Goal: Check status: Check status

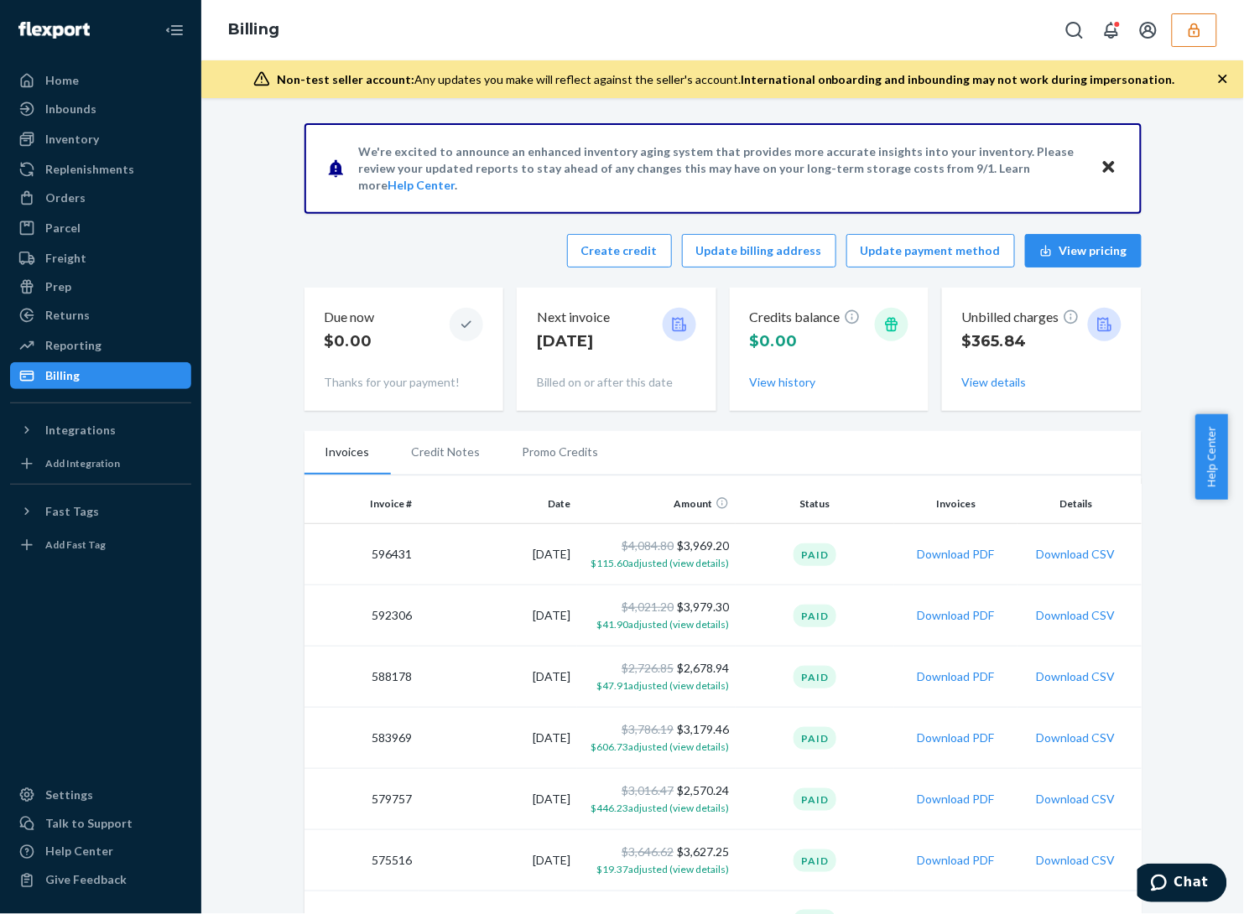
click at [1220, 32] on div "Billing" at bounding box center [722, 30] width 1042 height 60
click at [1186, 34] on icon "button" at bounding box center [1194, 30] width 17 height 17
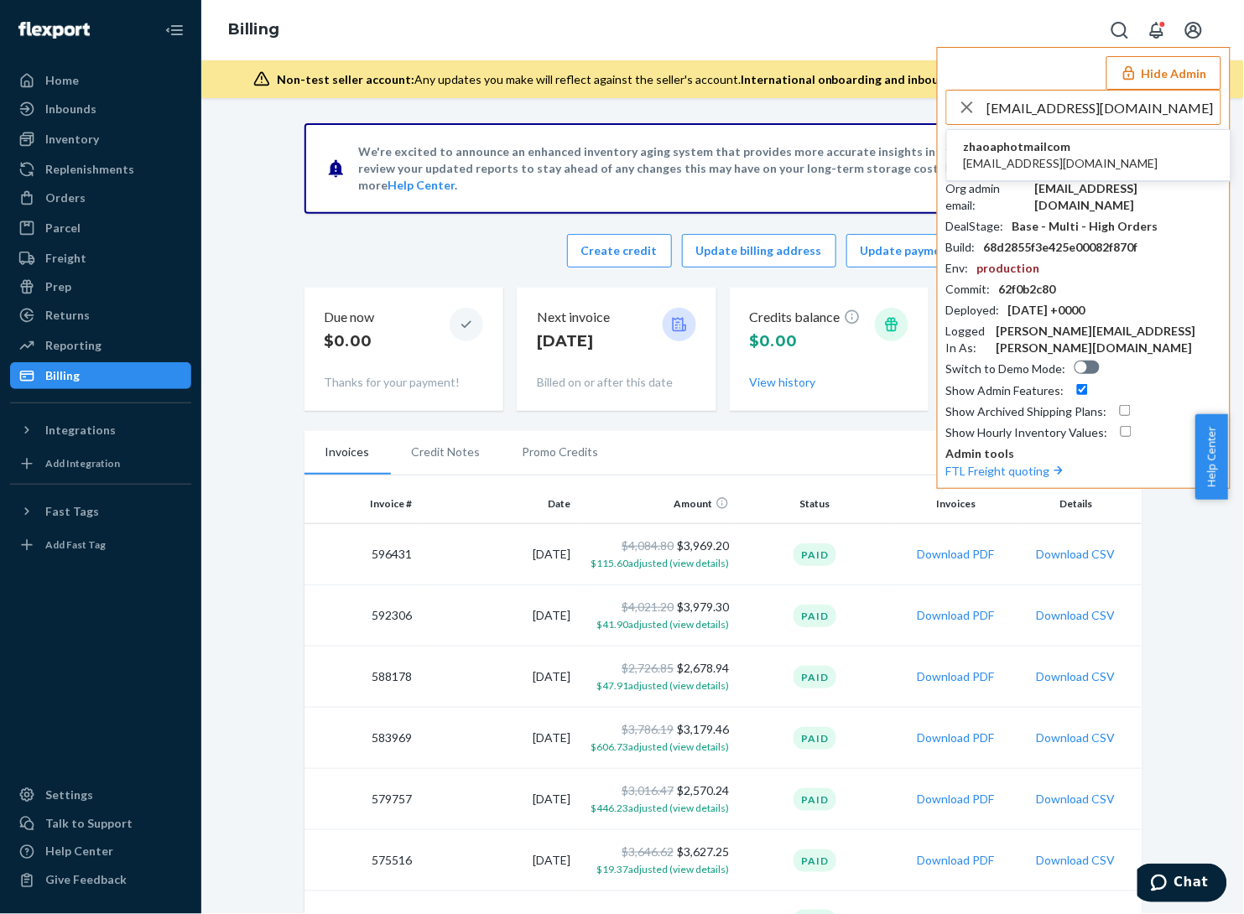
type input "hello@stemoscope.com"
click at [1146, 153] on li "zhaoaphotmailcom hello@stemoscope.com" at bounding box center [1088, 155] width 283 height 51
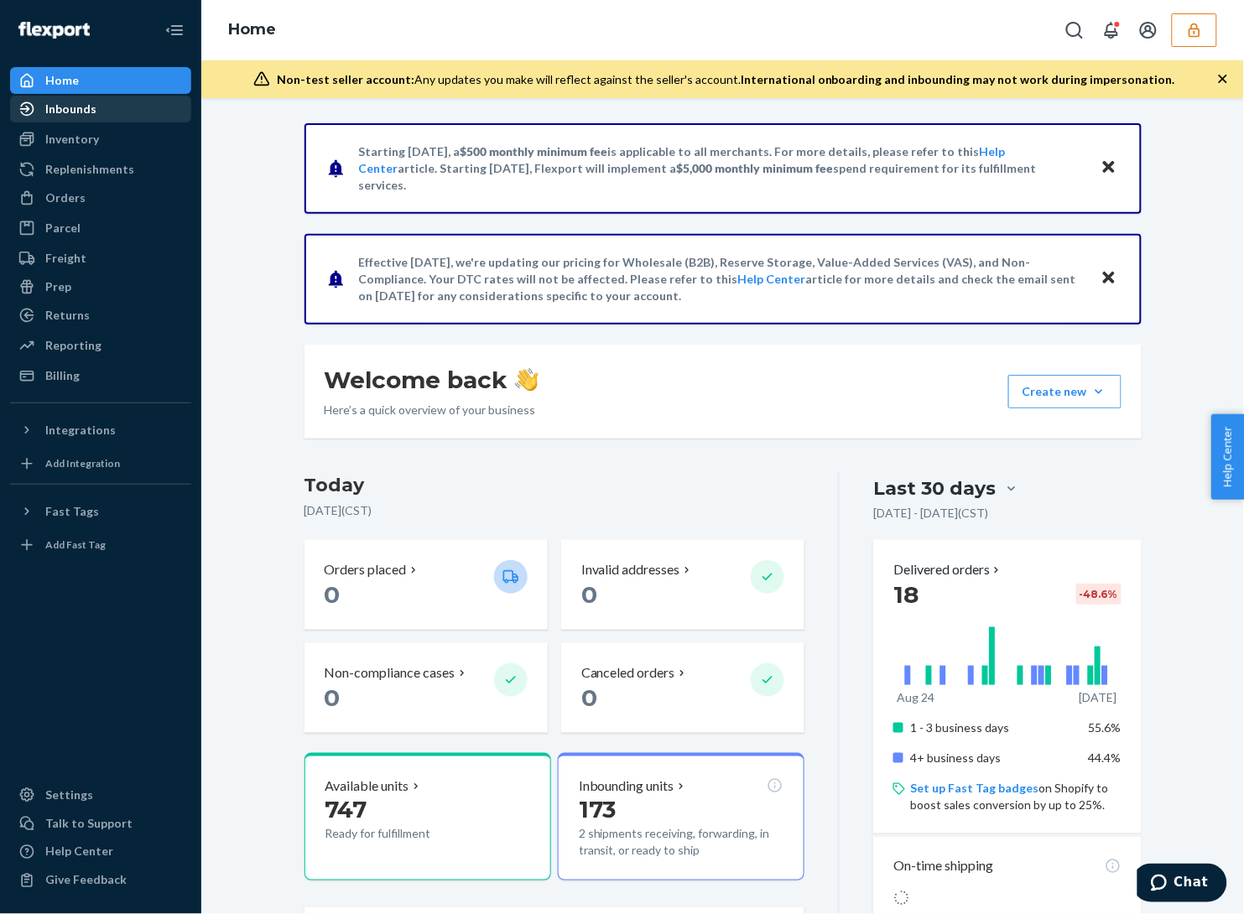
click at [97, 112] on div "Inbounds" at bounding box center [101, 108] width 178 height 23
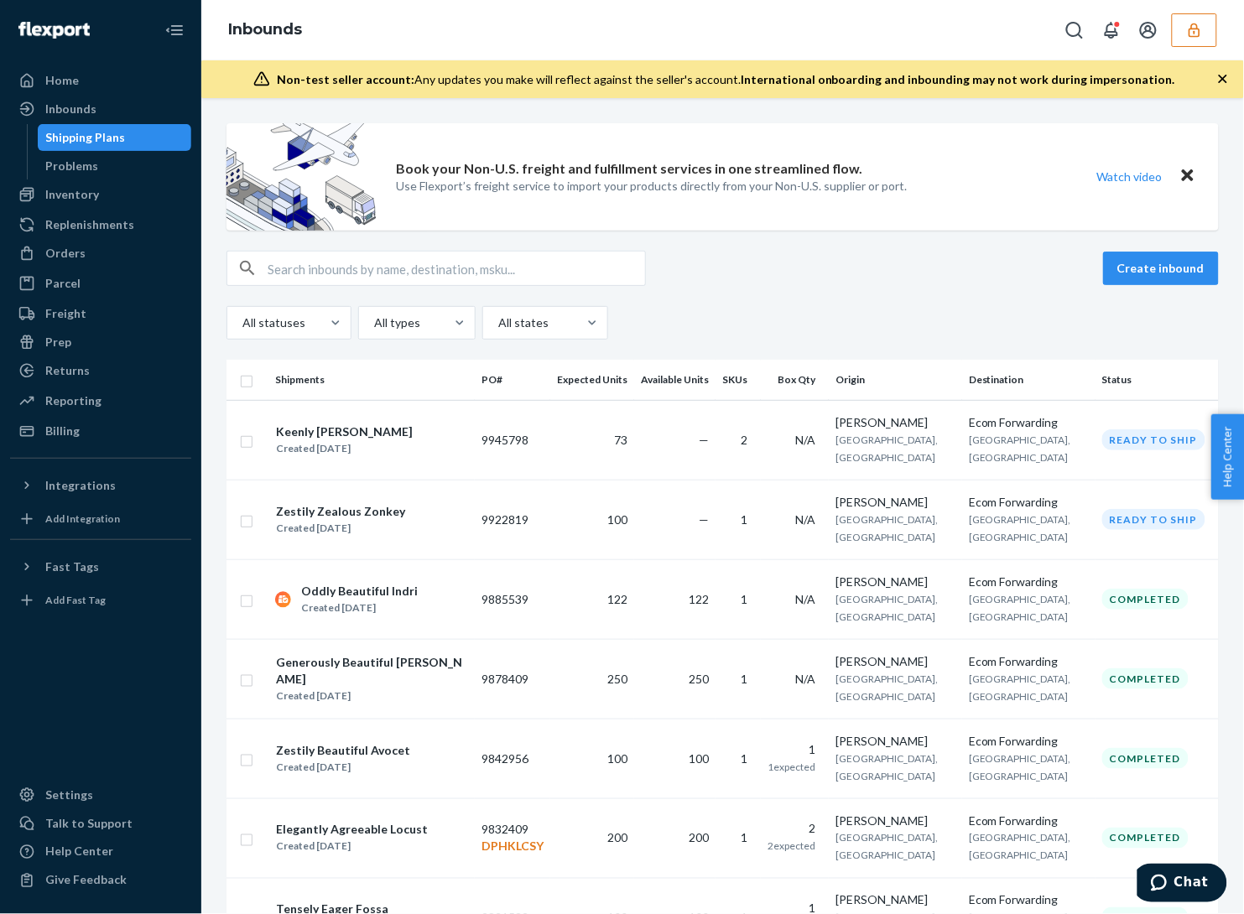
click at [1195, 28] on icon "button" at bounding box center [1193, 30] width 11 height 14
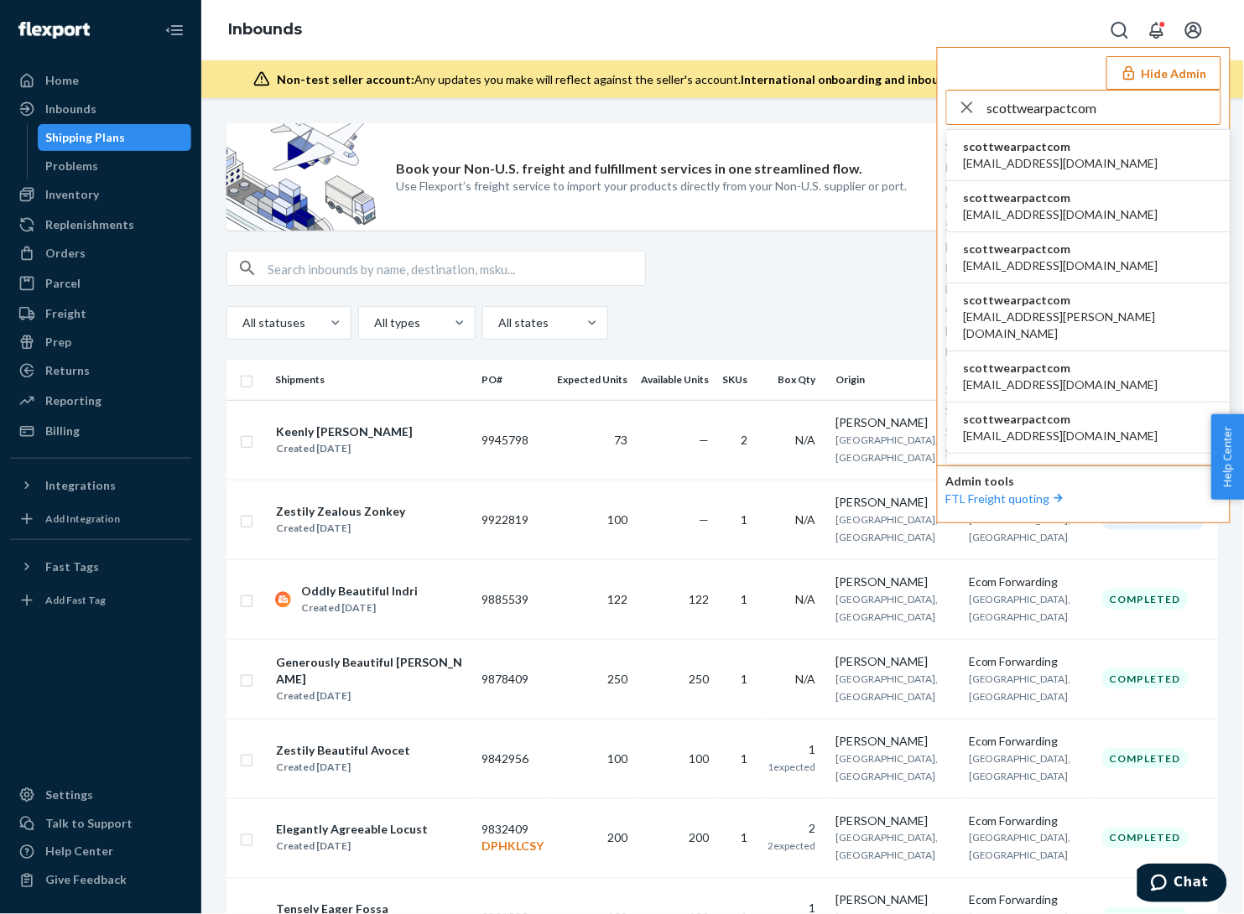
type input "scottwearpactcom"
click at [1114, 151] on li "scottwearpactcom agertz@wearpact.com" at bounding box center [1088, 155] width 283 height 51
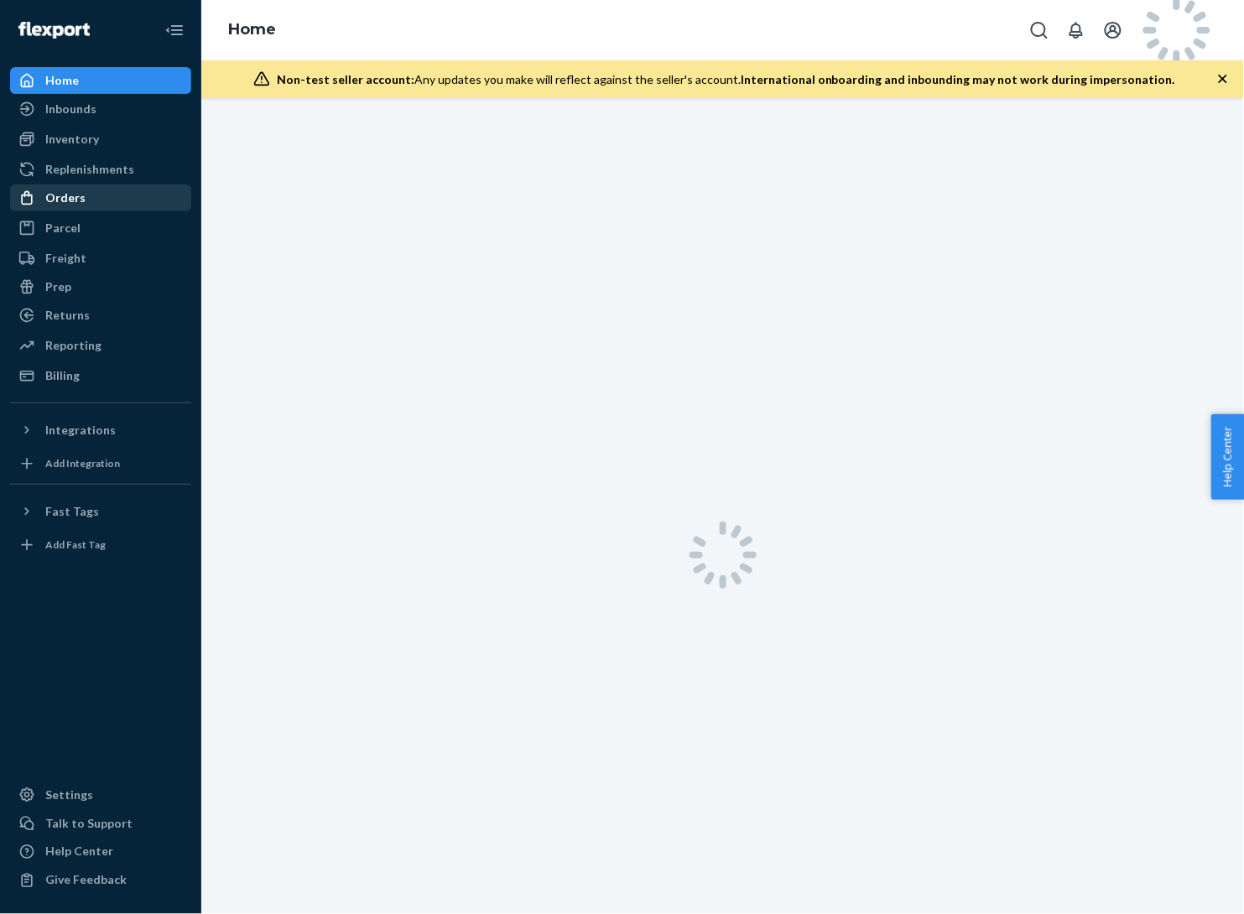
click at [107, 200] on div "Orders" at bounding box center [101, 197] width 178 height 23
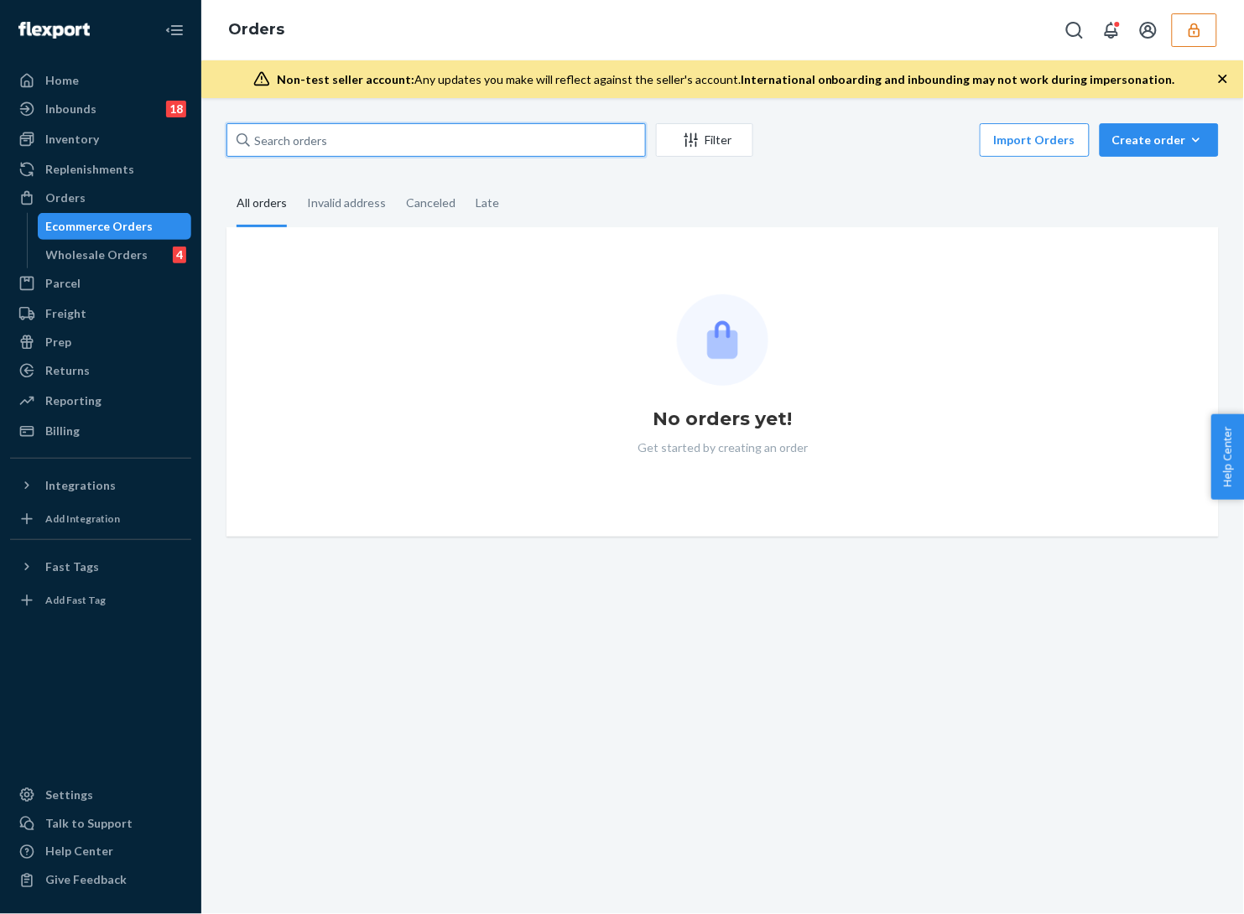
click at [330, 140] on input "text" at bounding box center [435, 140] width 419 height 34
paste input "PW120647206"
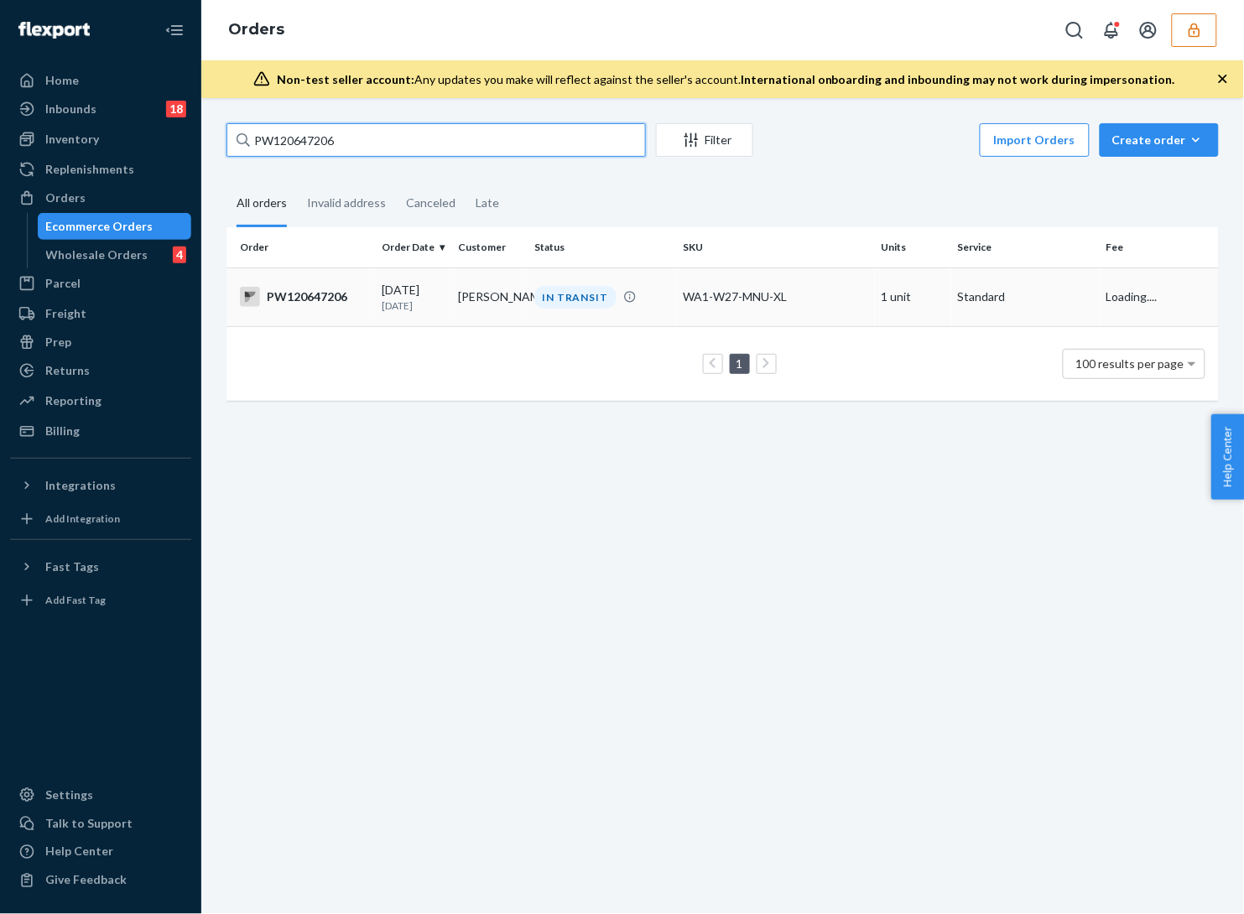
type input "PW120647206"
click at [652, 308] on div "IN TRANSIT" at bounding box center [602, 297] width 142 height 23
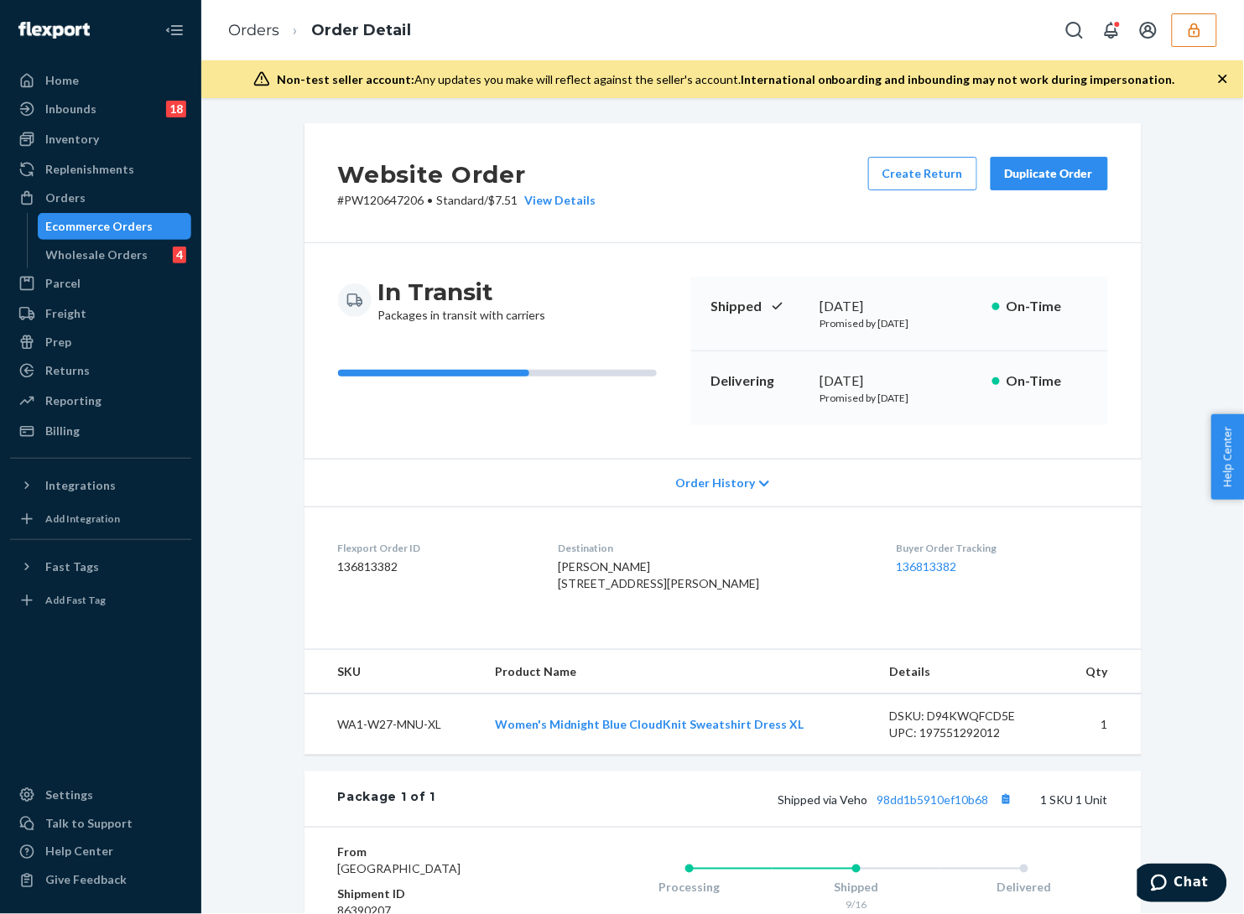
click at [346, 564] on dd "136813382" at bounding box center [435, 567] width 194 height 17
copy dd "136813382"
click at [1205, 32] on button "button" at bounding box center [1194, 30] width 45 height 34
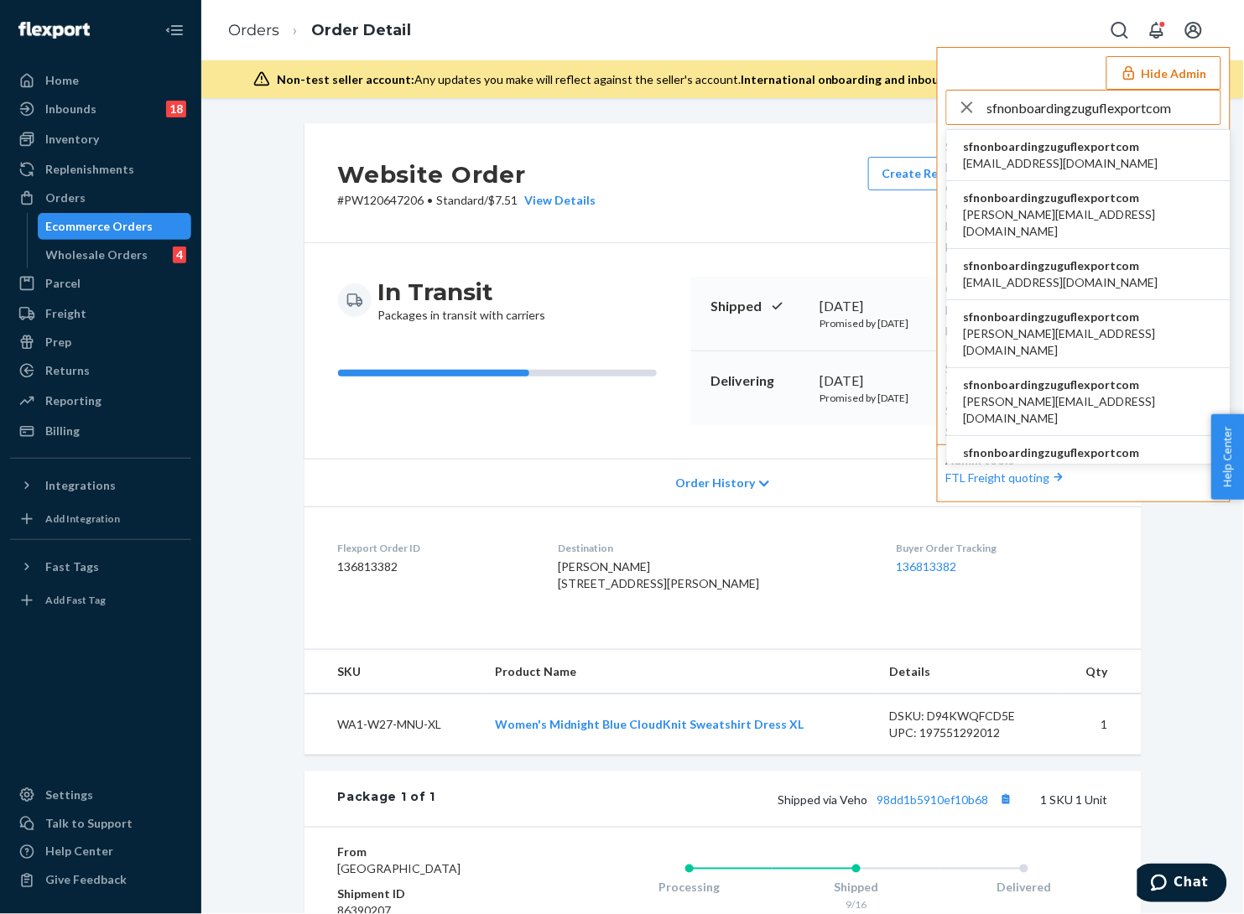
type input "sfnonboardingzuguflexportcom"
click at [1082, 155] on span "[EMAIL_ADDRESS][DOMAIN_NAME]" at bounding box center [1061, 163] width 195 height 17
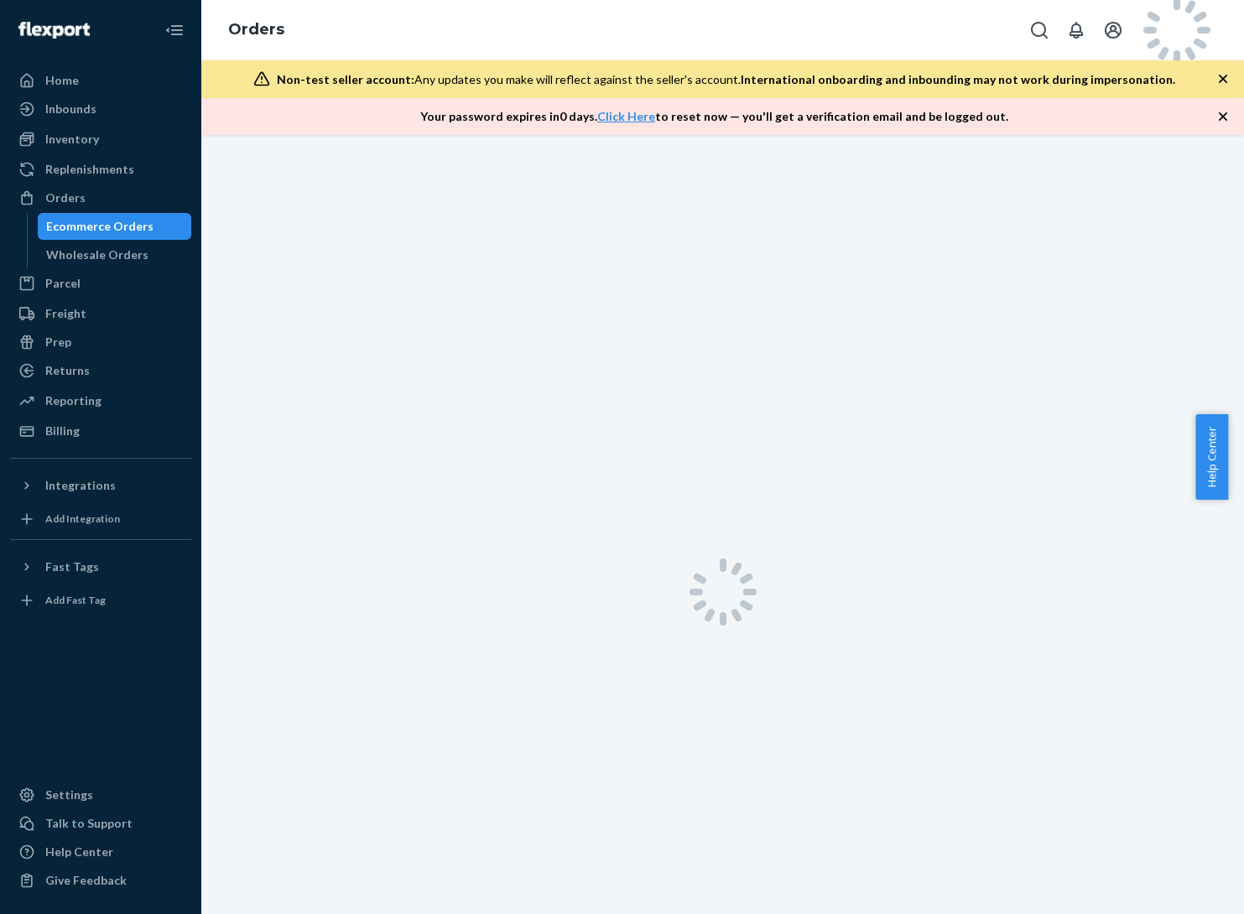
click at [91, 113] on div "Inbounds" at bounding box center [70, 109] width 51 height 17
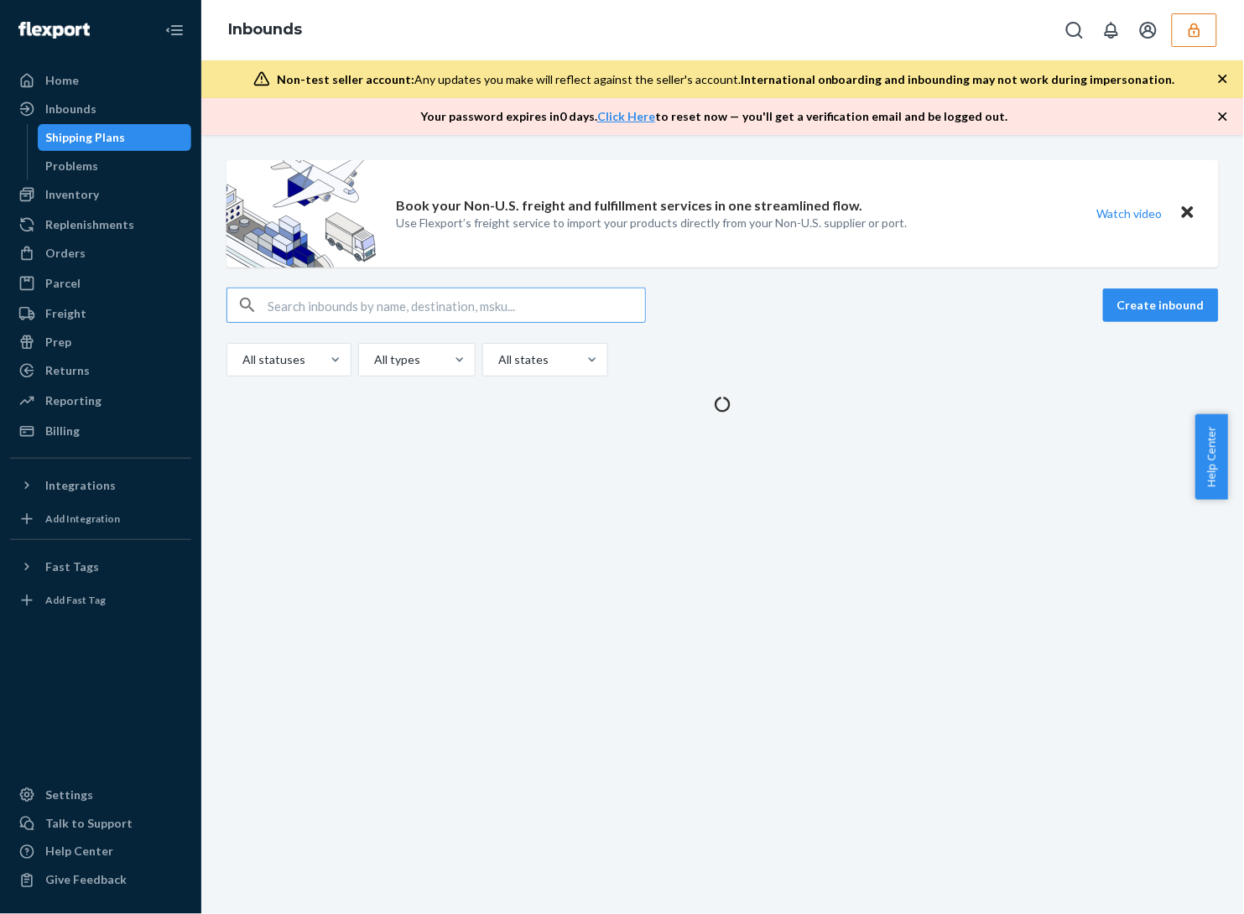
type input "97892"
click at [525, 309] on input "text" at bounding box center [456, 305] width 377 height 34
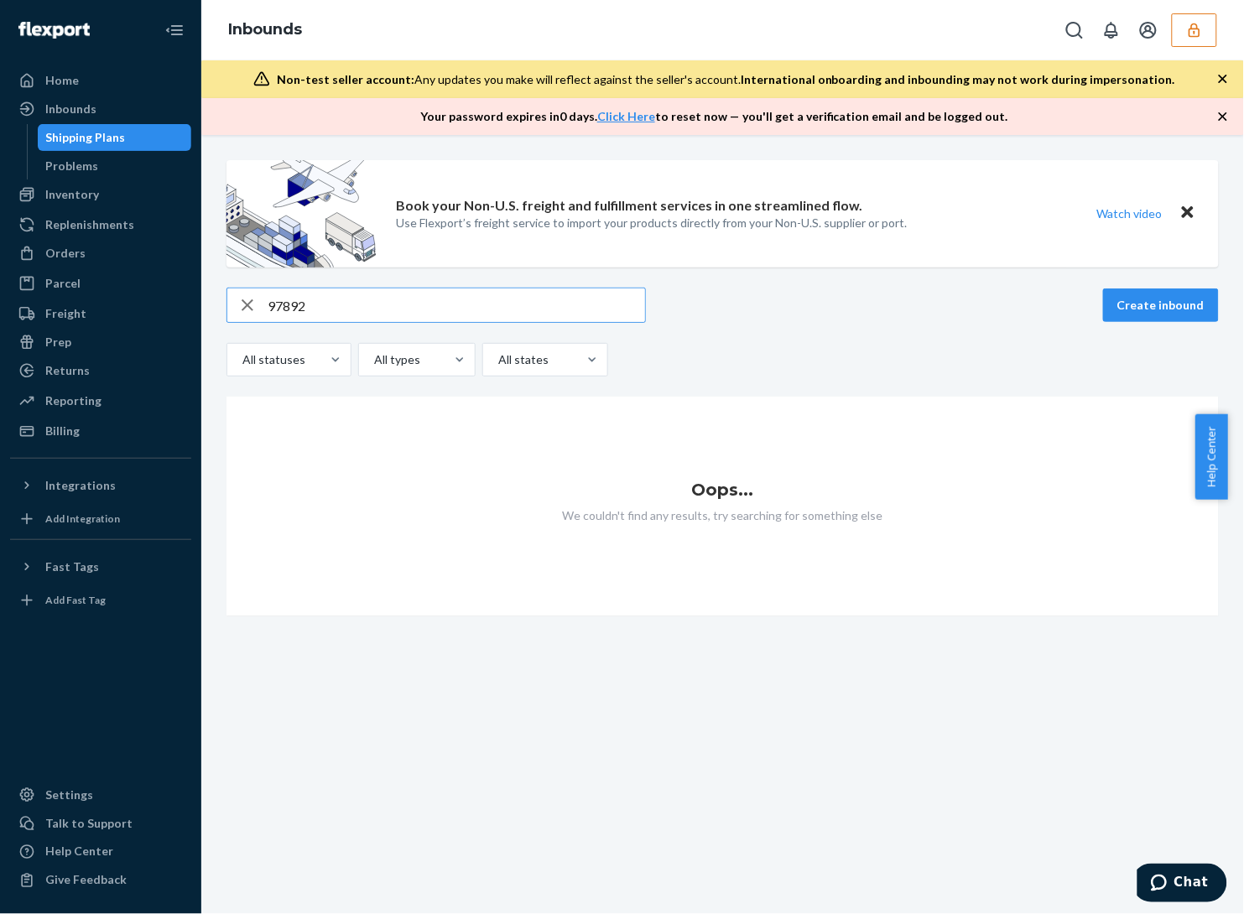
type input "97892"
click at [295, 300] on input "97892" at bounding box center [456, 305] width 377 height 34
click at [75, 245] on div "Orders" at bounding box center [65, 253] width 40 height 17
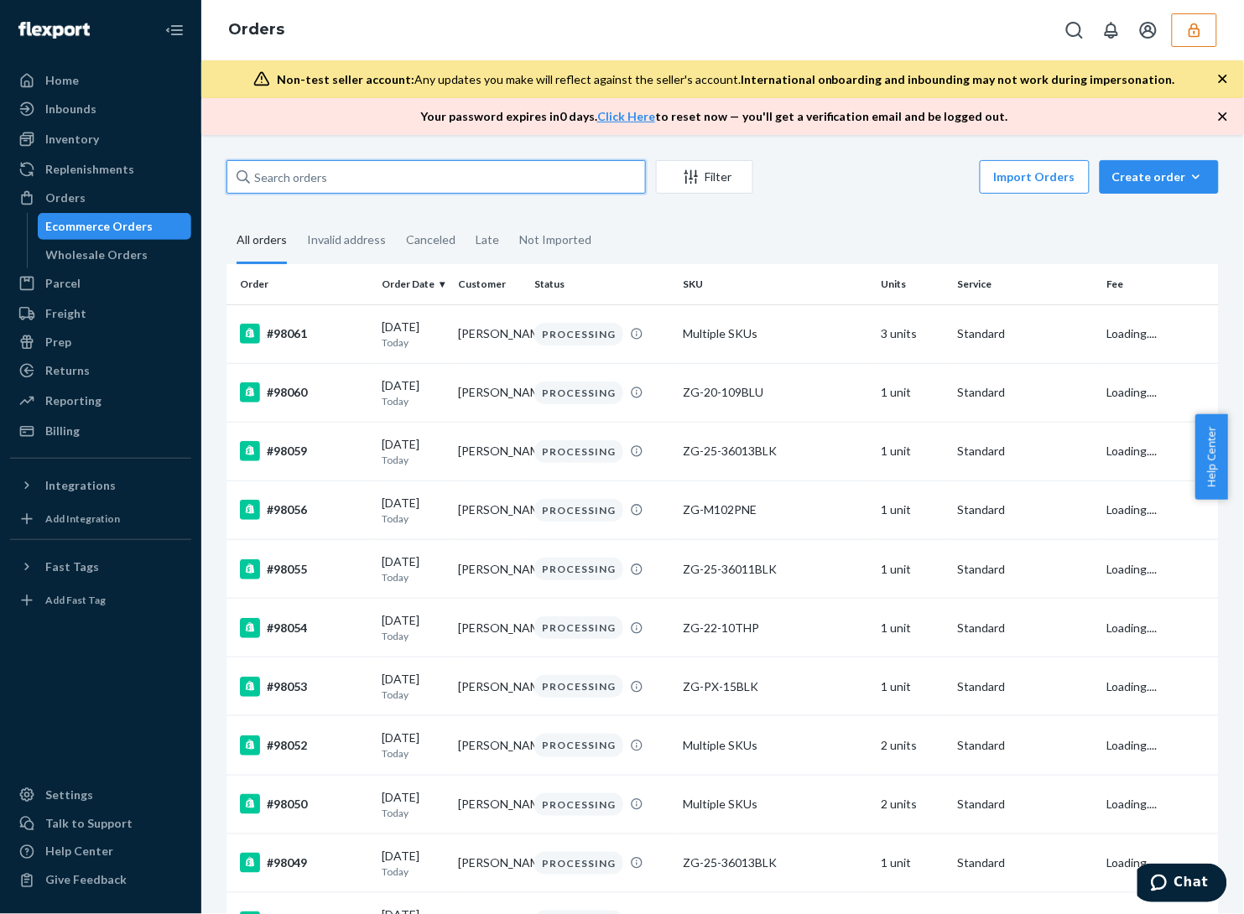
click at [325, 180] on input "text" at bounding box center [435, 177] width 419 height 34
paste input "97892"
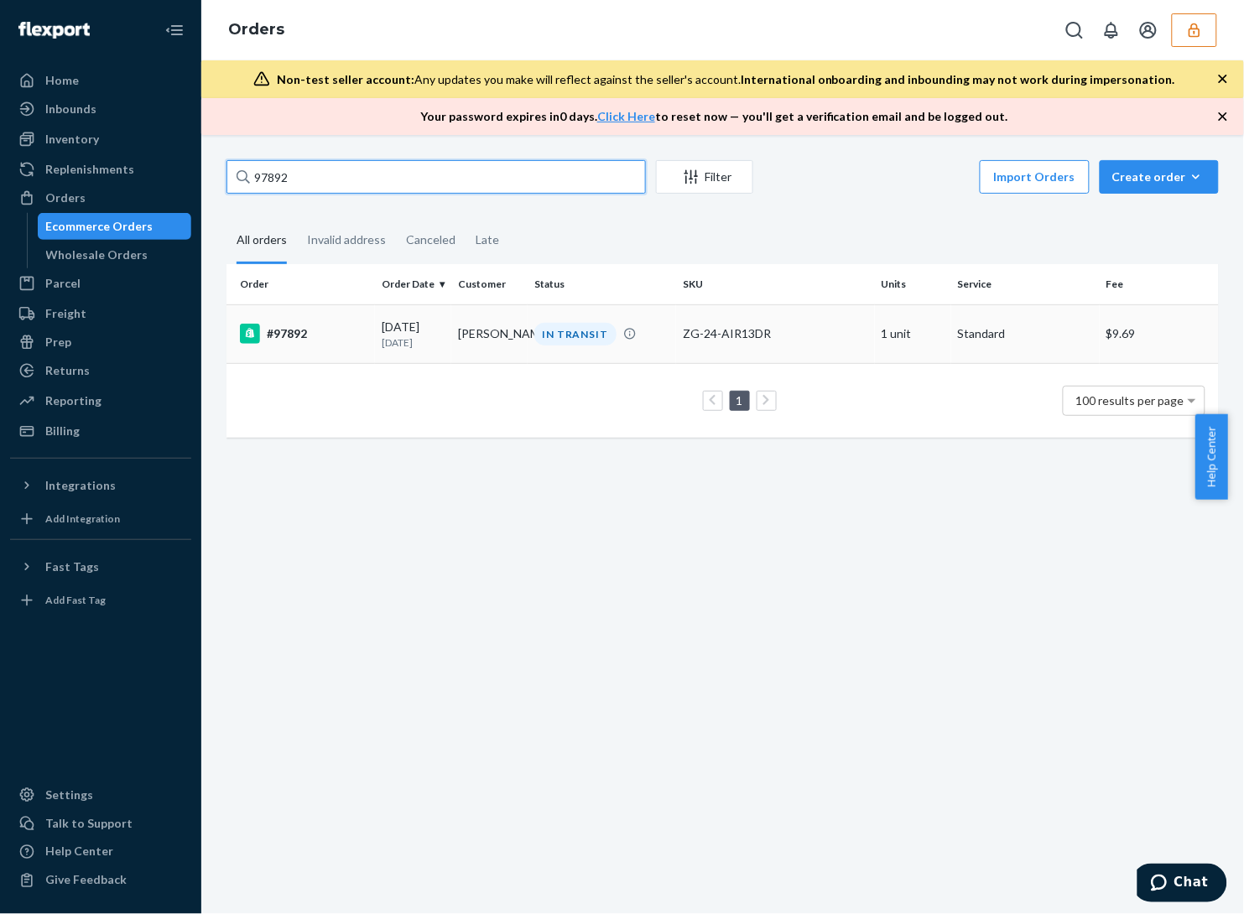
type input "97892"
click at [648, 348] on td "IN TRANSIT" at bounding box center [602, 333] width 148 height 59
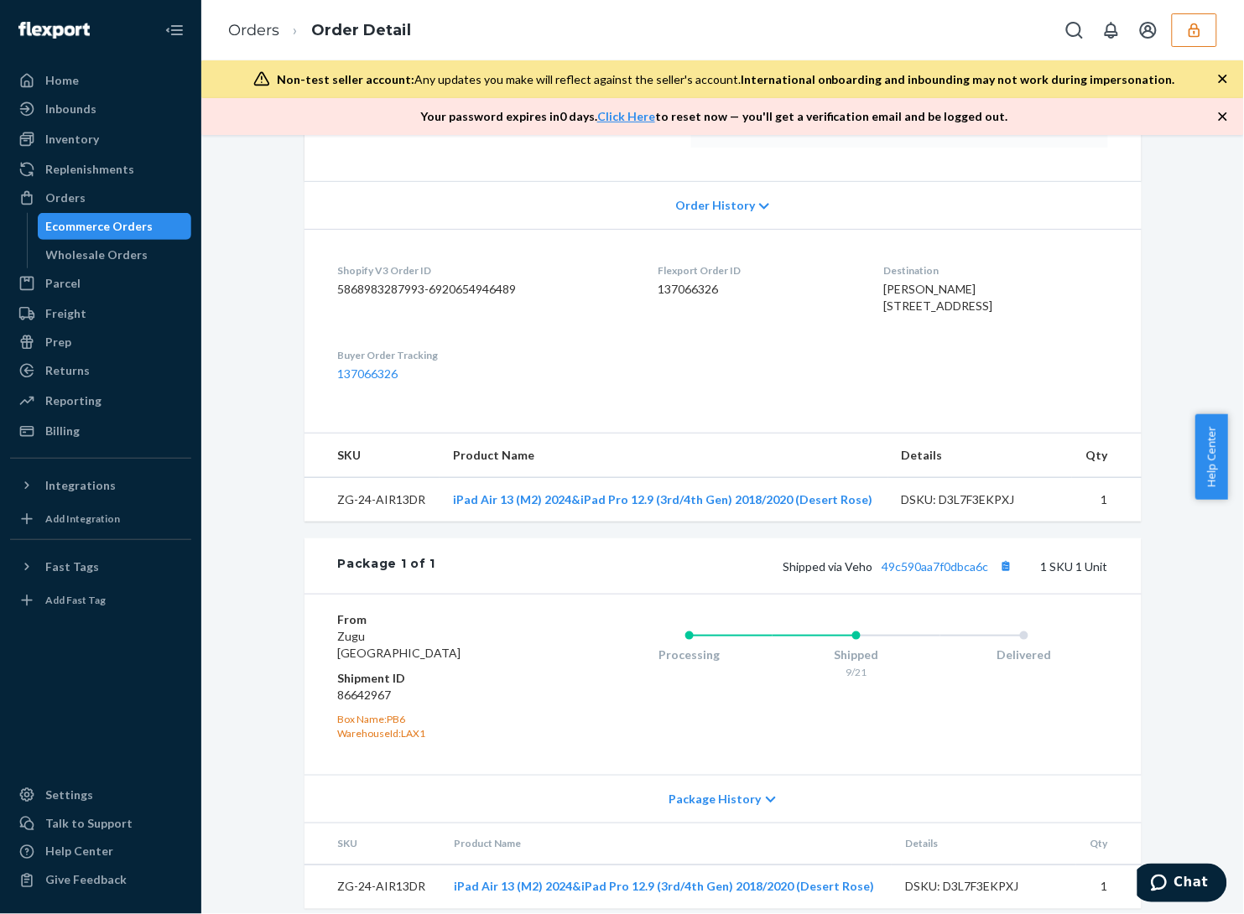
scroll to position [365, 0]
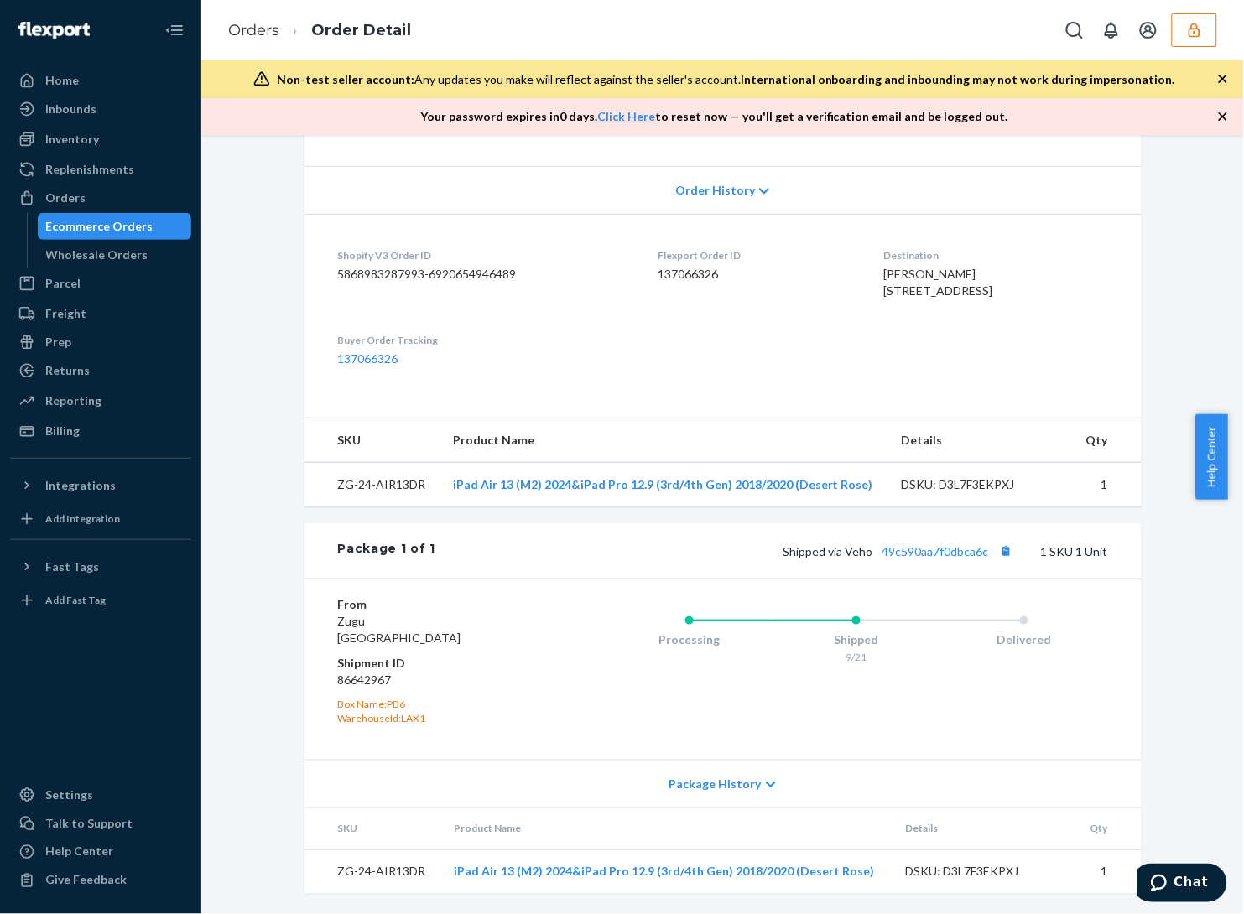
click at [694, 166] on div "Order History" at bounding box center [722, 190] width 837 height 48
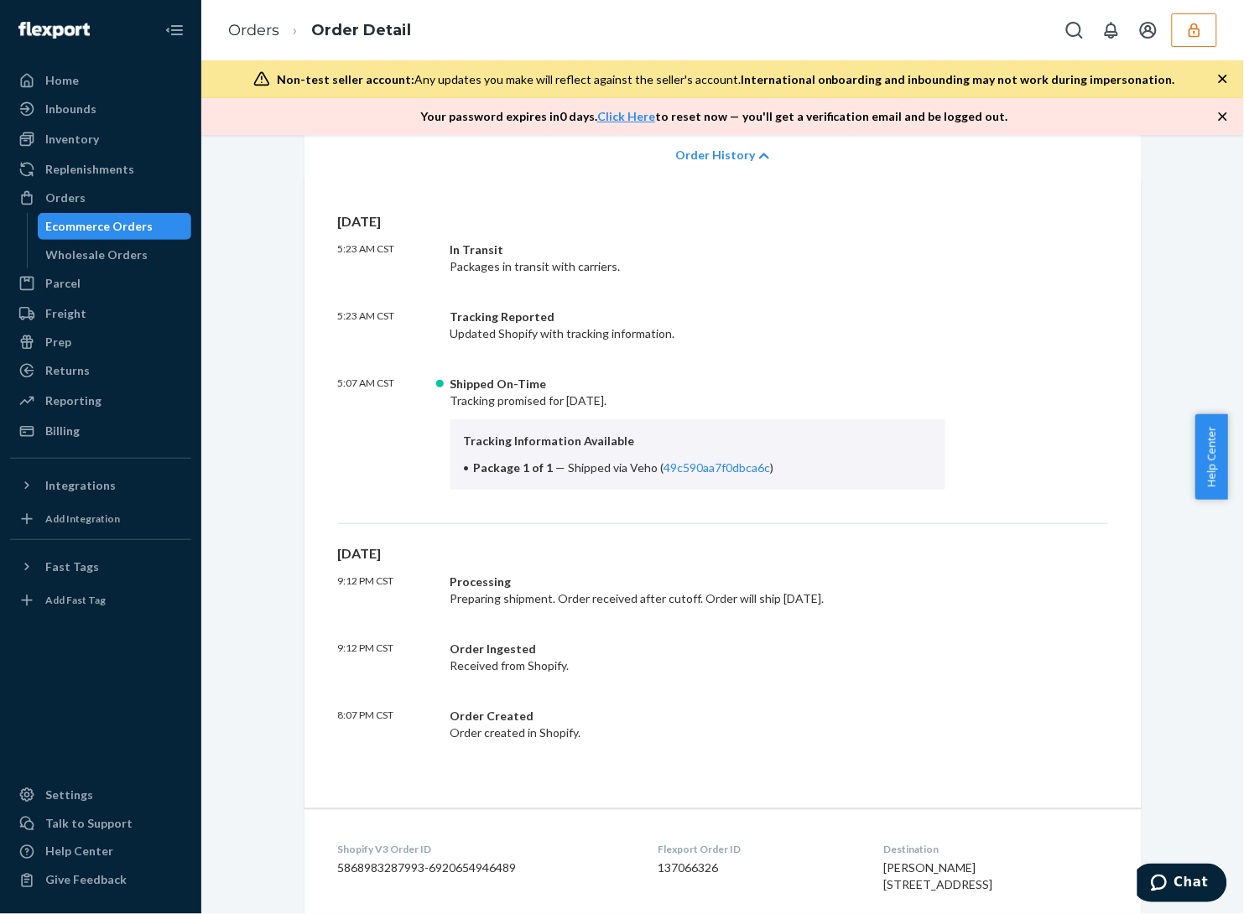
click at [694, 164] on span "Order History" at bounding box center [715, 155] width 80 height 17
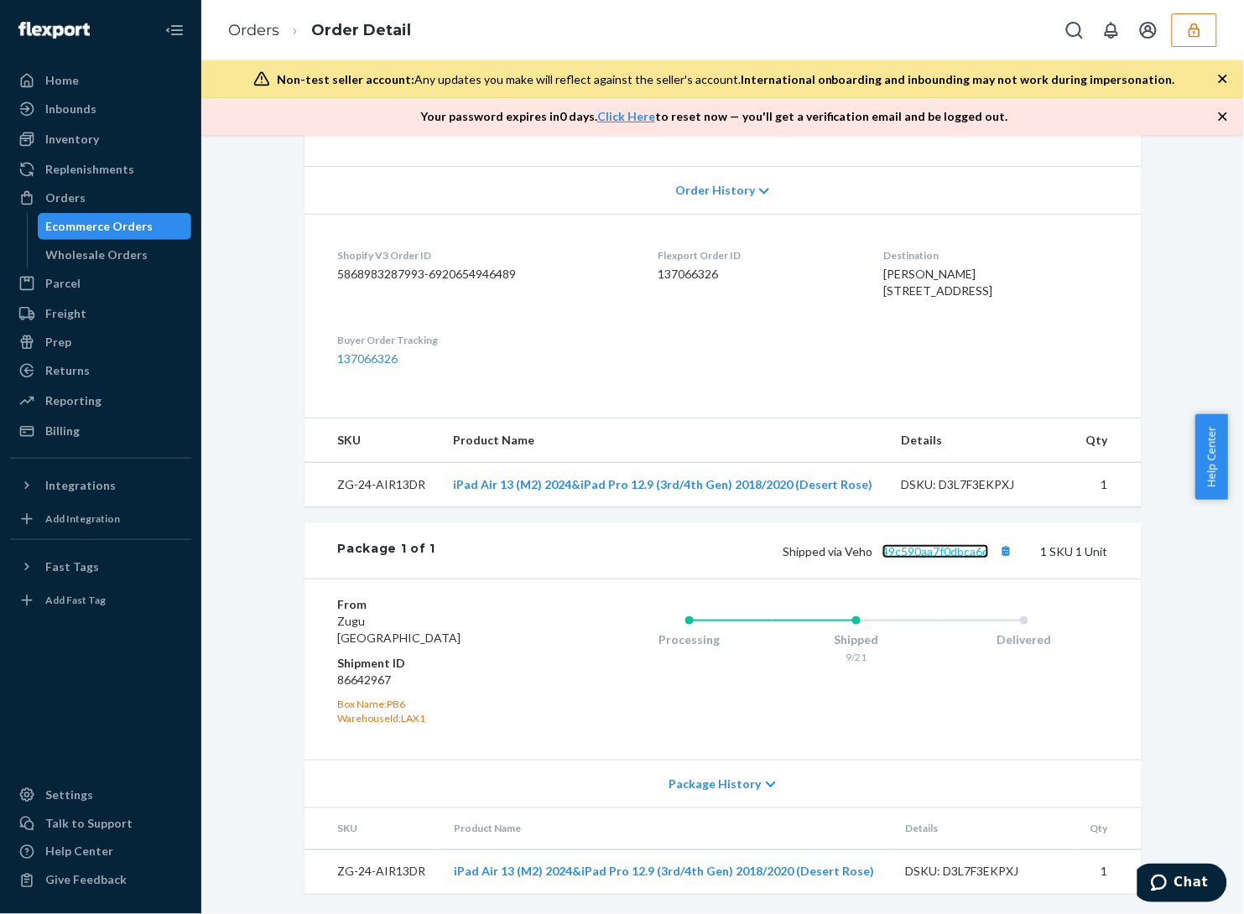
click at [900, 551] on link "49c590aa7f0dbca6c" at bounding box center [935, 551] width 107 height 14
click at [346, 679] on dd "86642967" at bounding box center [438, 680] width 200 height 17
copy dd "86642967"
